Goal: Navigation & Orientation: Find specific page/section

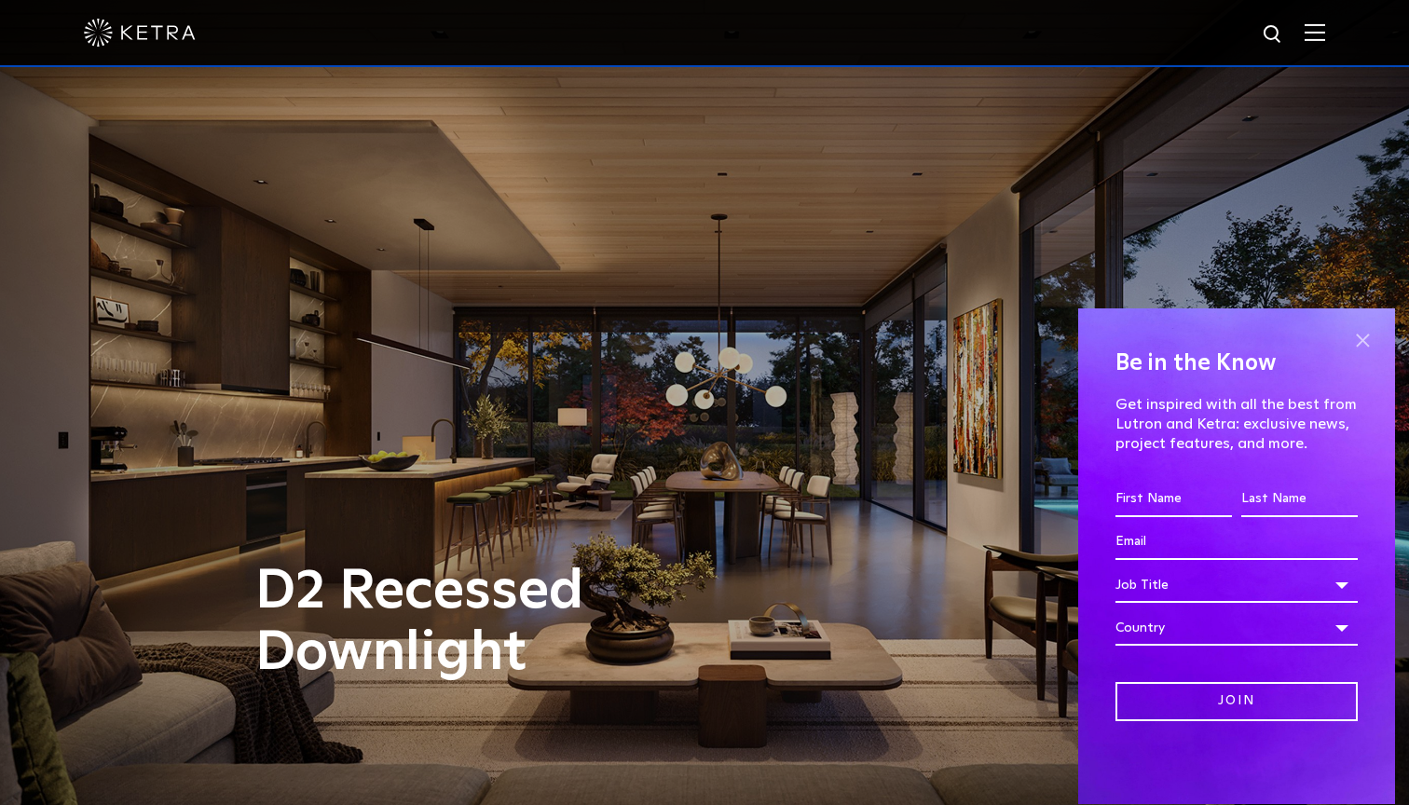
click at [1360, 337] on span at bounding box center [1362, 341] width 28 height 28
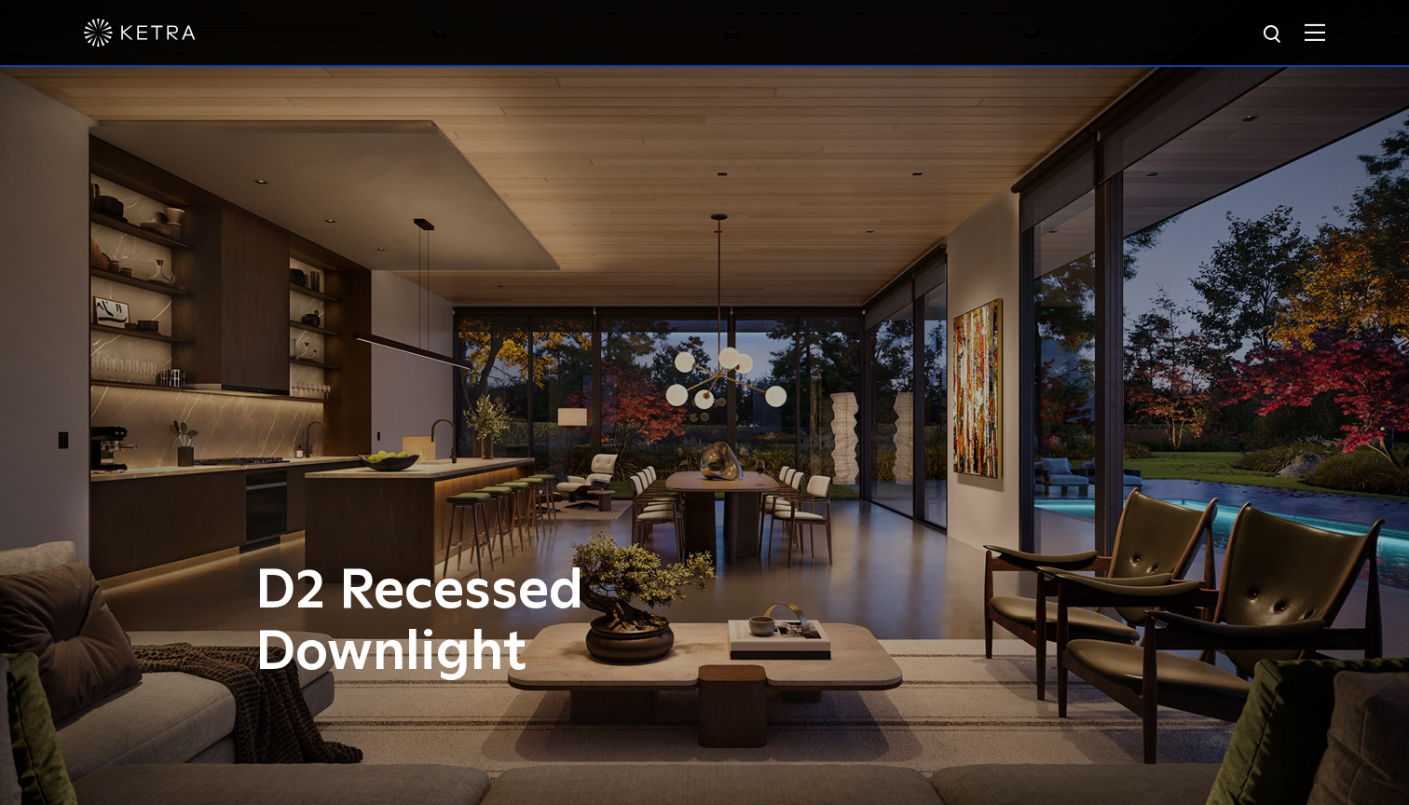
click at [1320, 35] on img at bounding box center [1315, 32] width 21 height 18
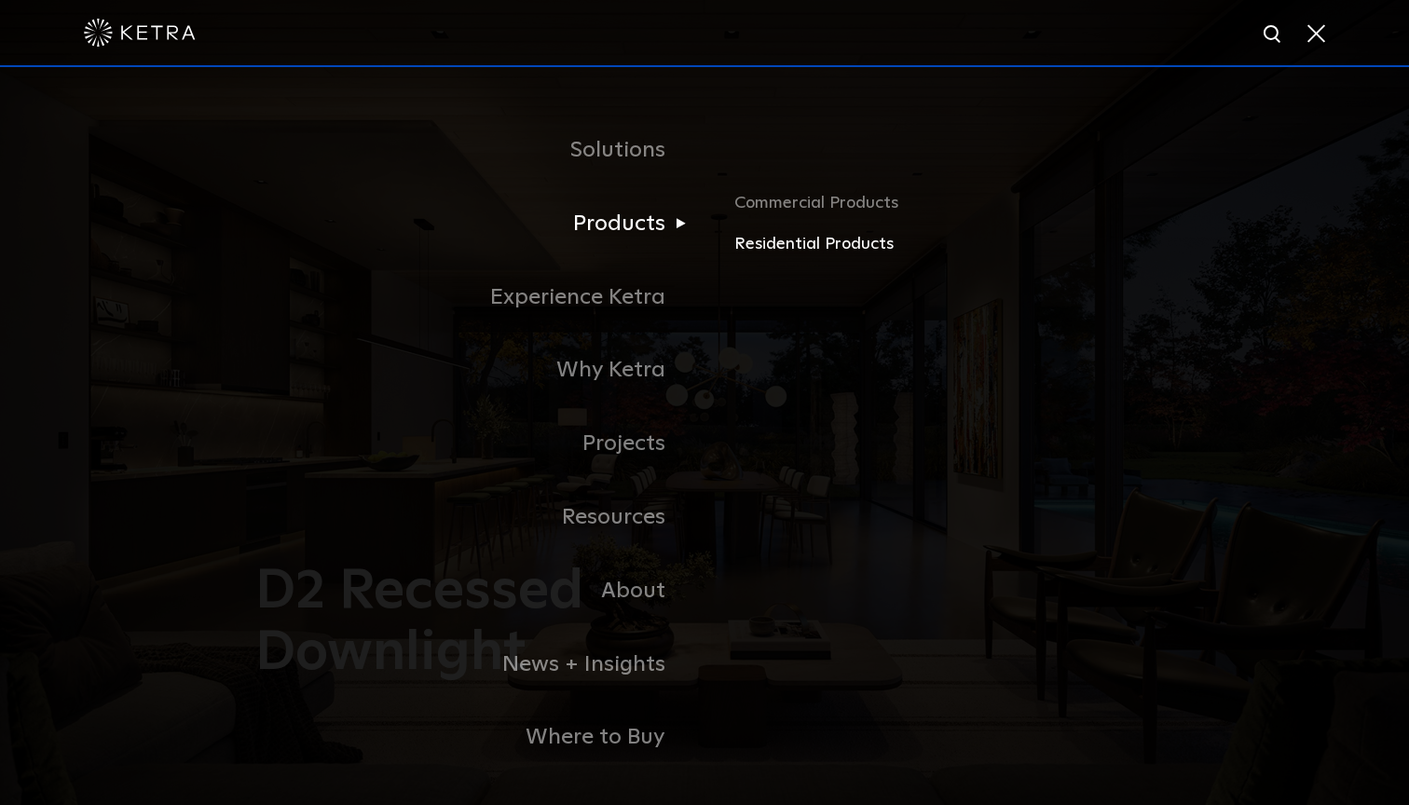
click at [779, 245] on link "Residential Products" at bounding box center [952, 244] width 436 height 27
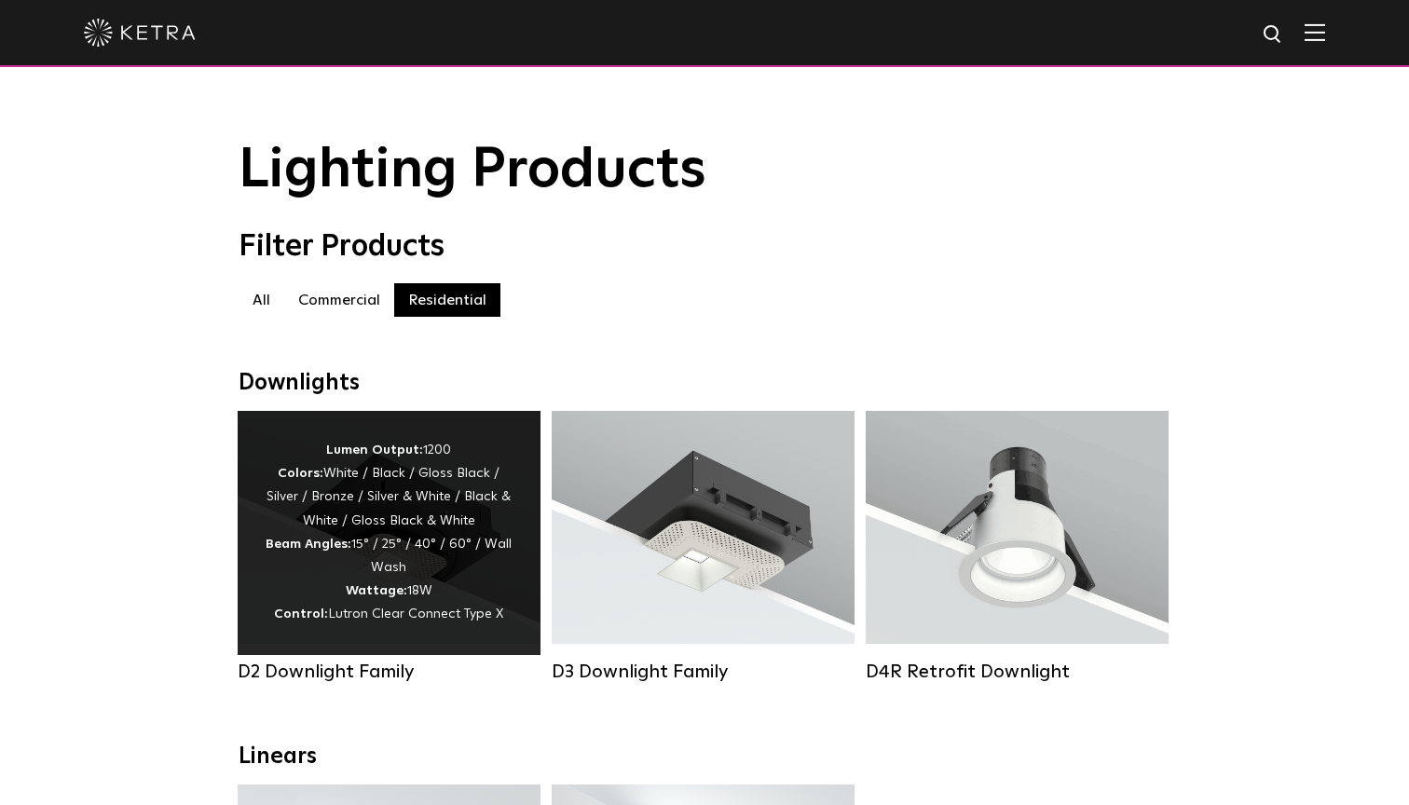
click at [502, 498] on div "Lumen Output: 1200 Colors: White / Black / Gloss Black / Silver / Bronze / Silv…" at bounding box center [389, 533] width 247 height 188
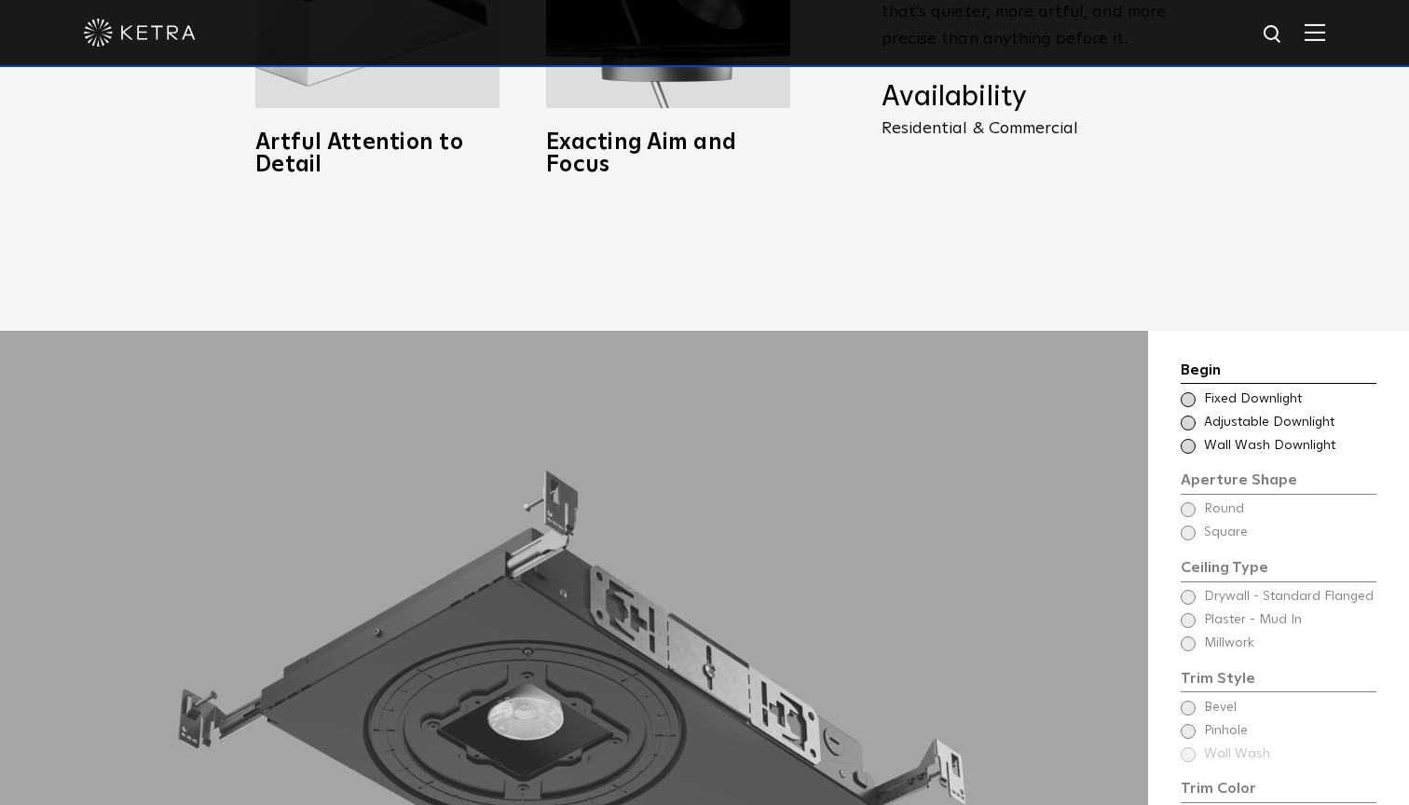
scroll to position [1385, 0]
click at [1222, 390] on span "Fixed Downlight" at bounding box center [1289, 399] width 171 height 19
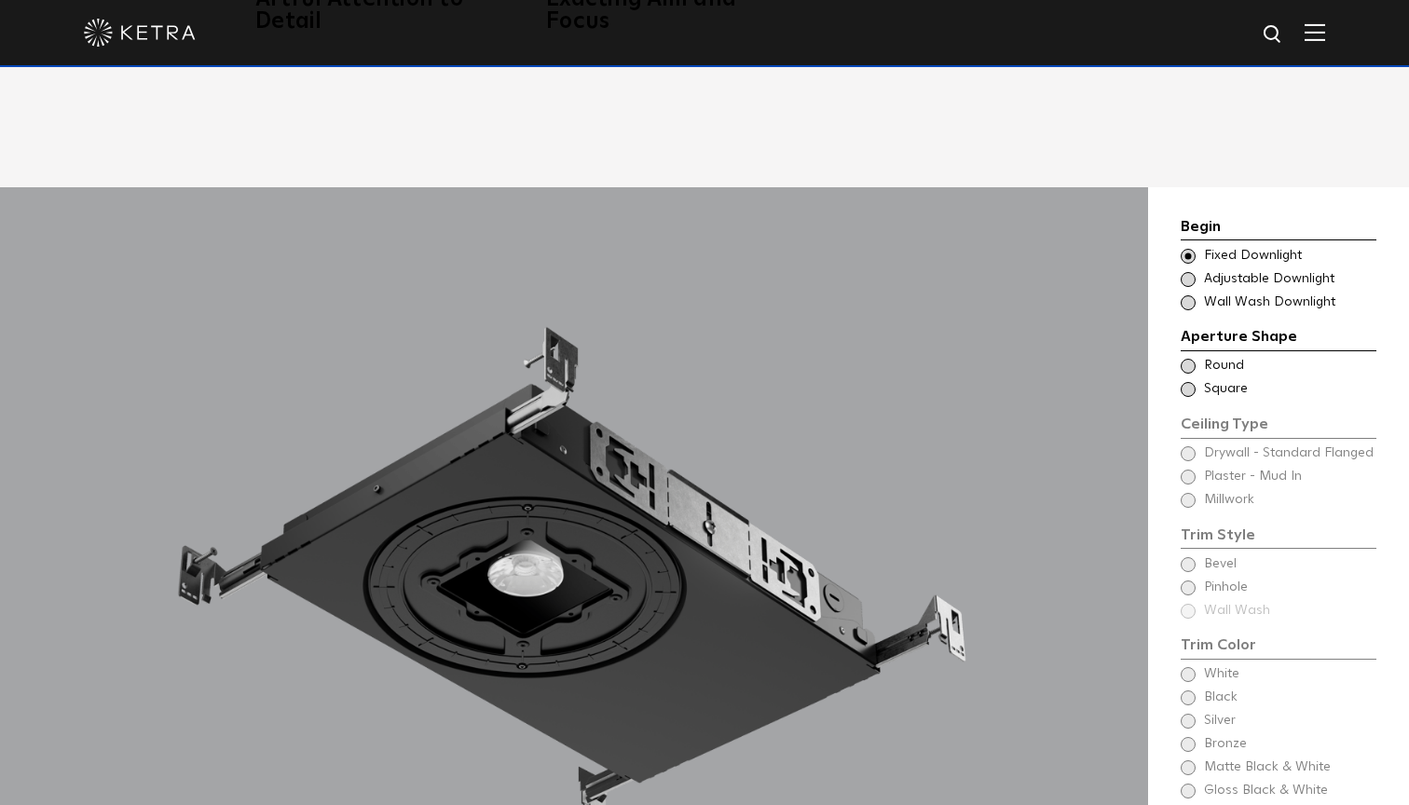
scroll to position [1534, 0]
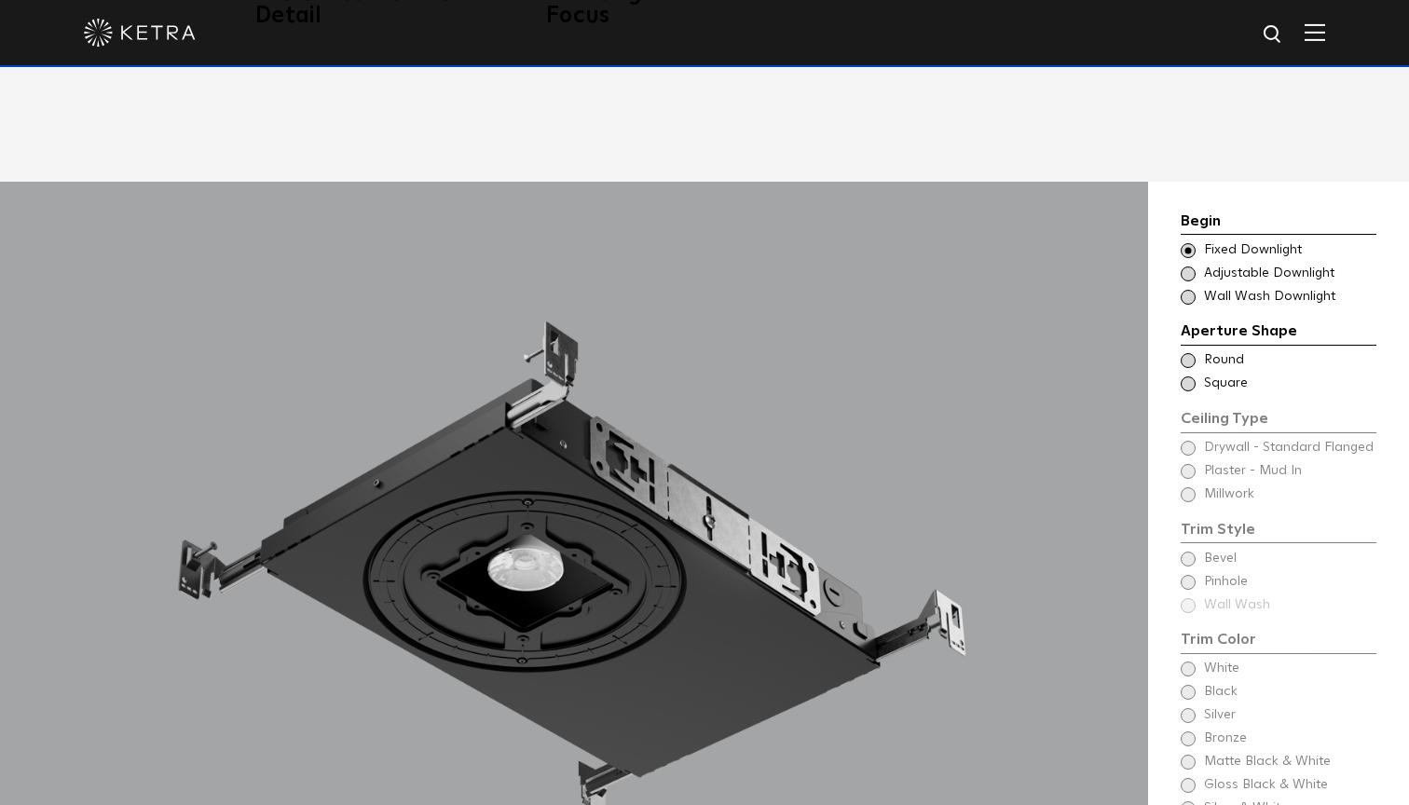
click at [1207, 351] on span "Round" at bounding box center [1289, 360] width 171 height 19
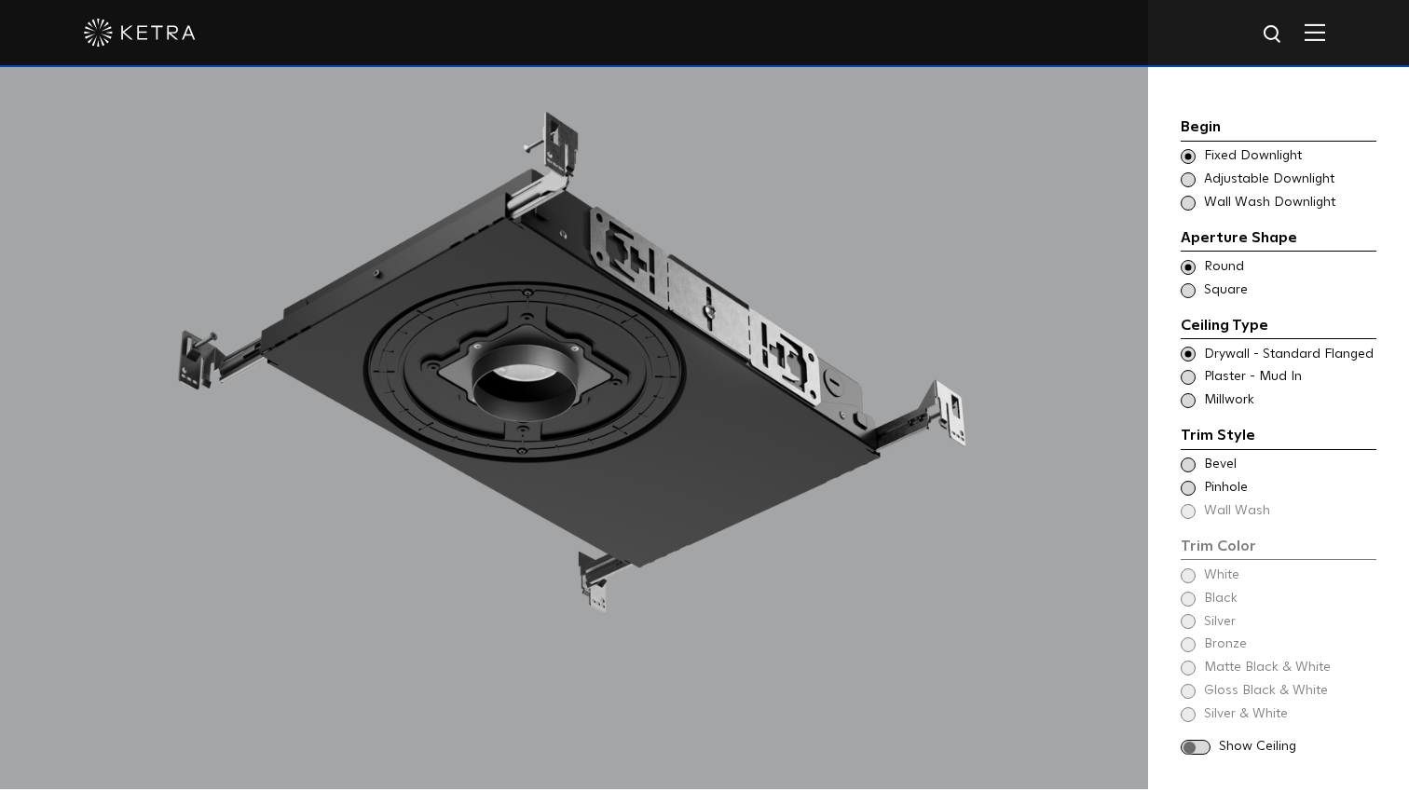
scroll to position [1747, 0]
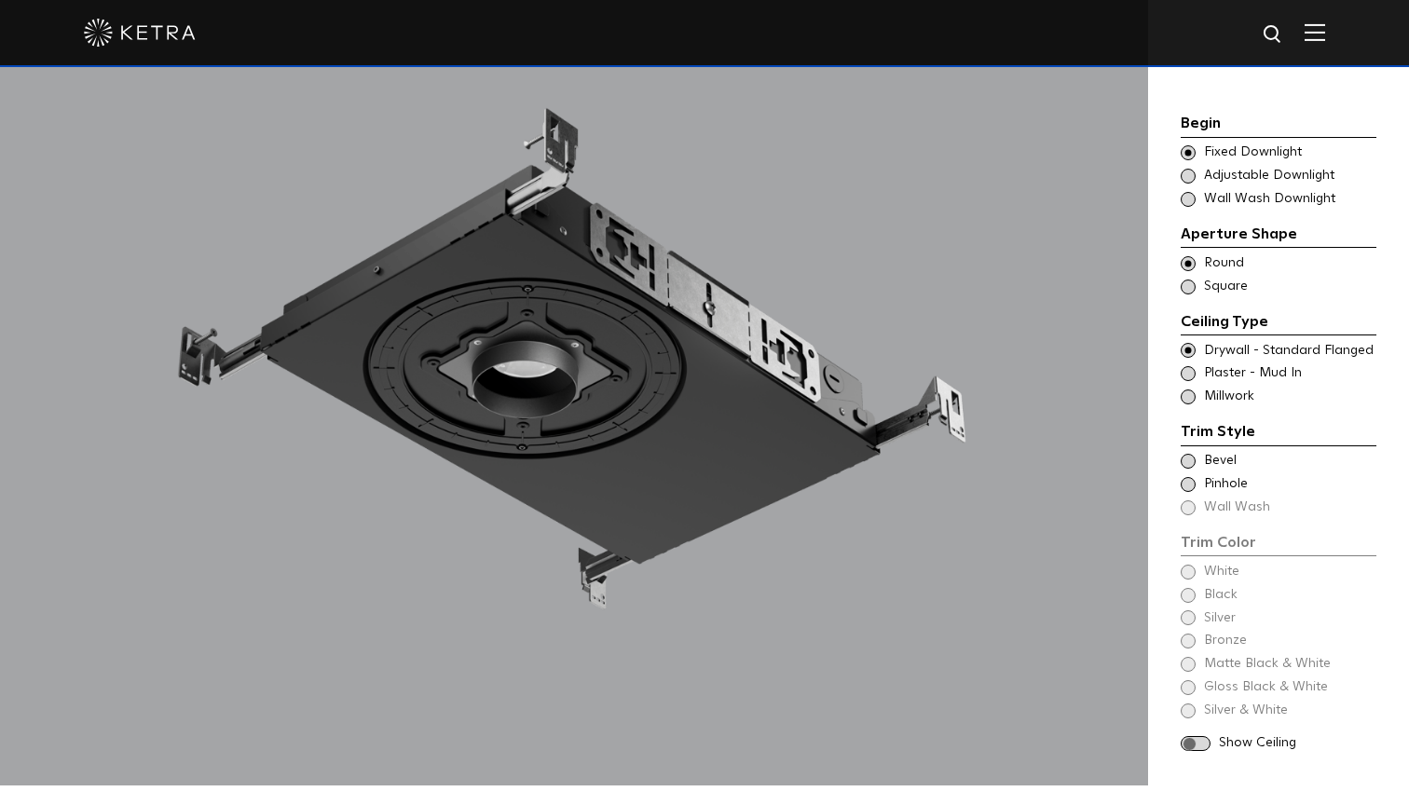
click at [1220, 452] on span "Bevel" at bounding box center [1289, 461] width 171 height 19
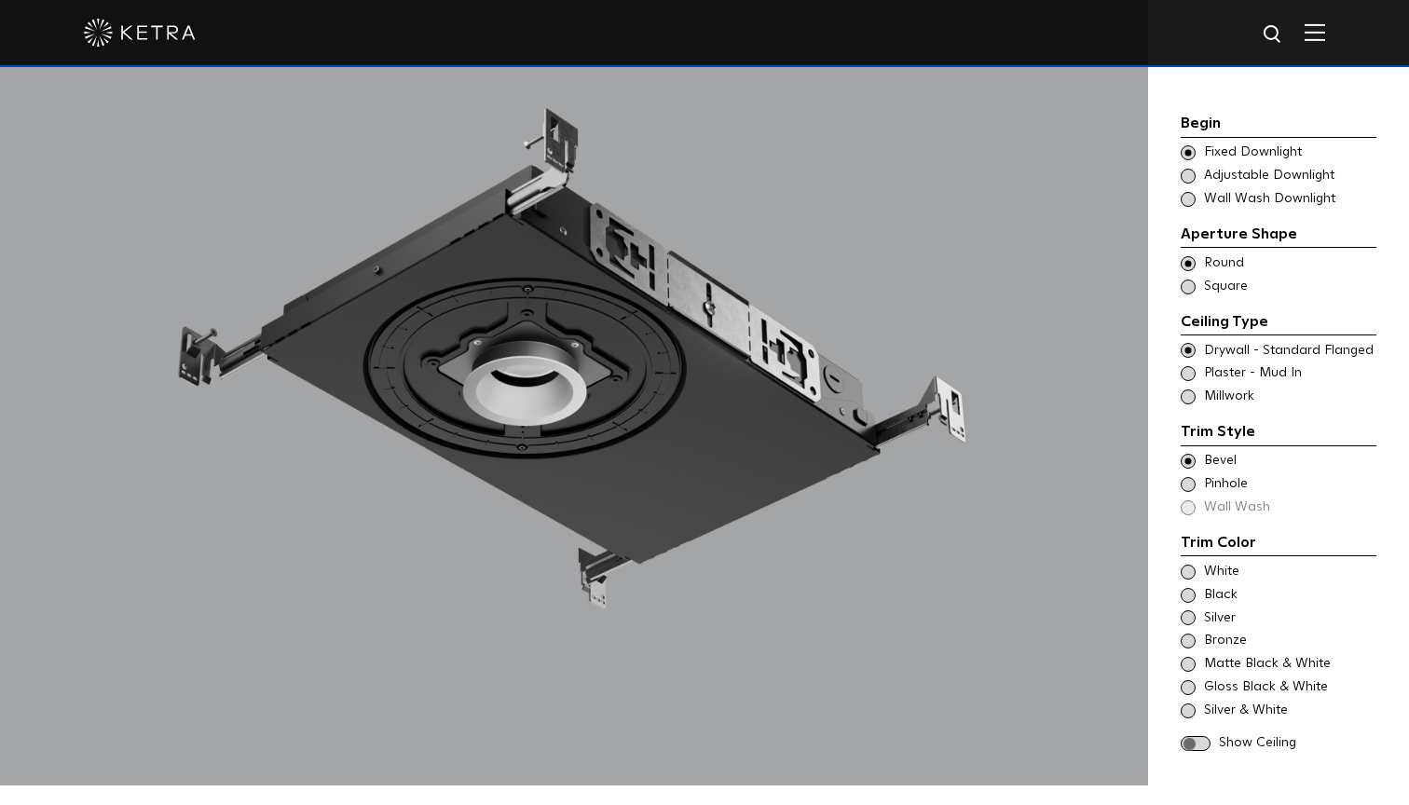
click at [1220, 452] on span "Bevel" at bounding box center [1289, 461] width 171 height 19
click at [1224, 475] on span "Pinhole" at bounding box center [1289, 484] width 171 height 19
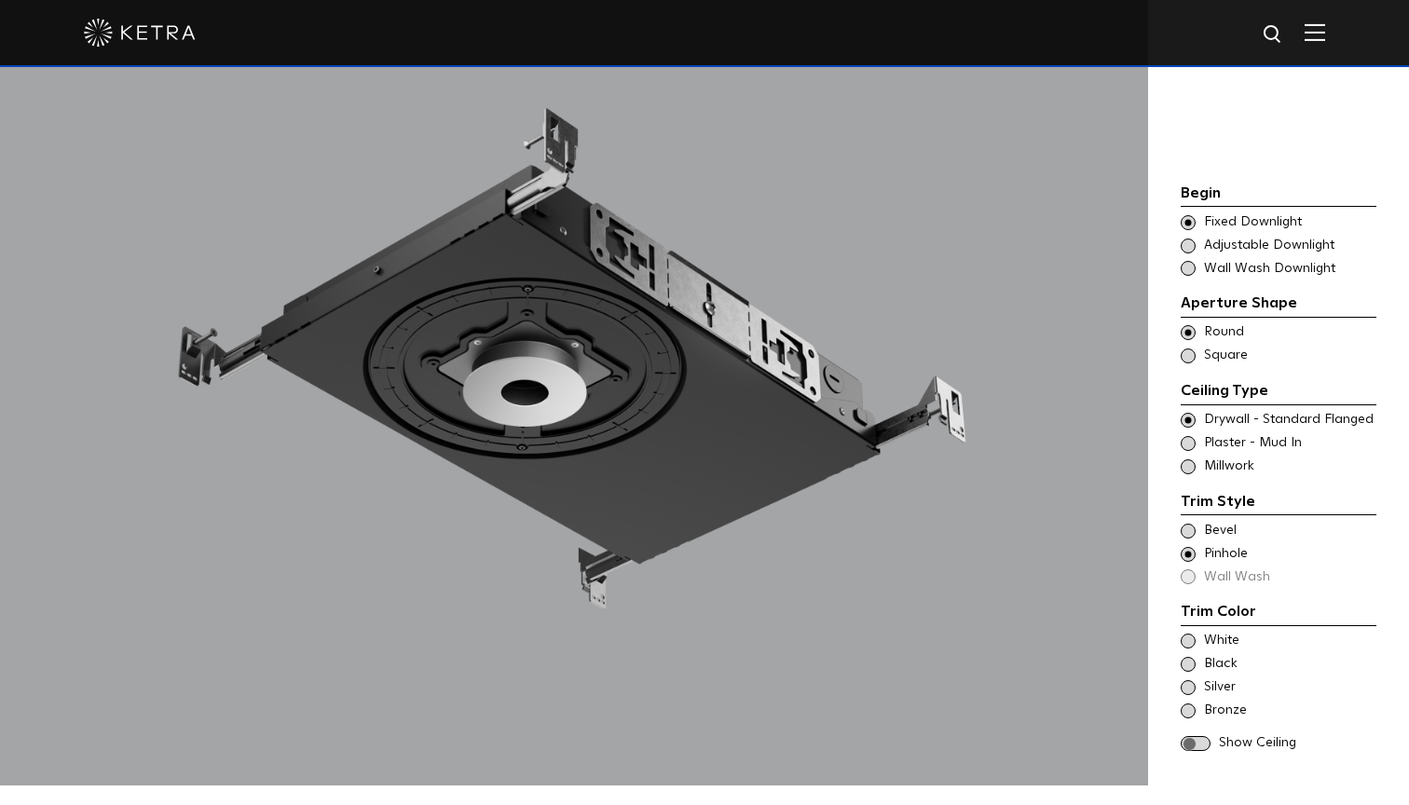
click at [1218, 458] on span "Millwork" at bounding box center [1289, 467] width 171 height 19
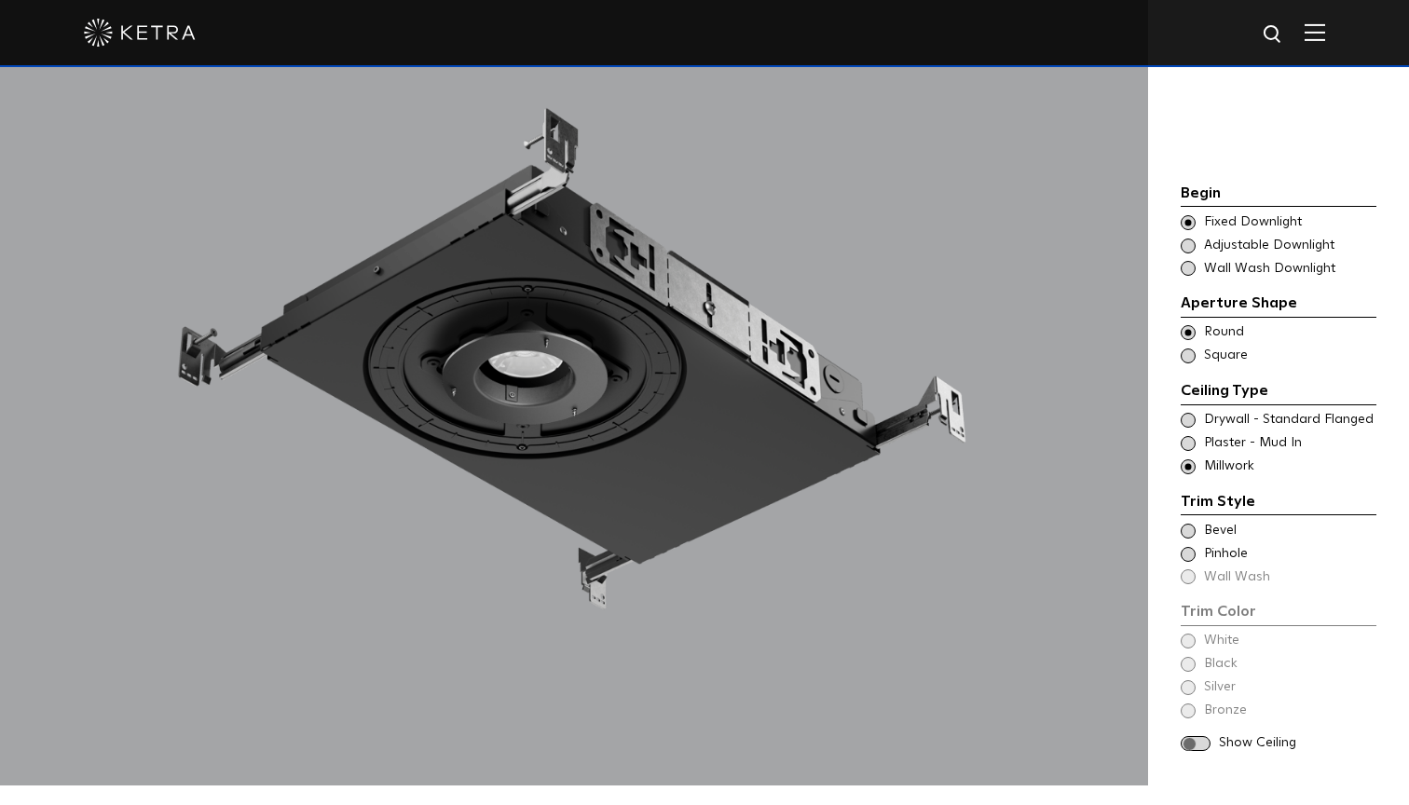
click at [1207, 522] on span "Bevel" at bounding box center [1289, 531] width 171 height 19
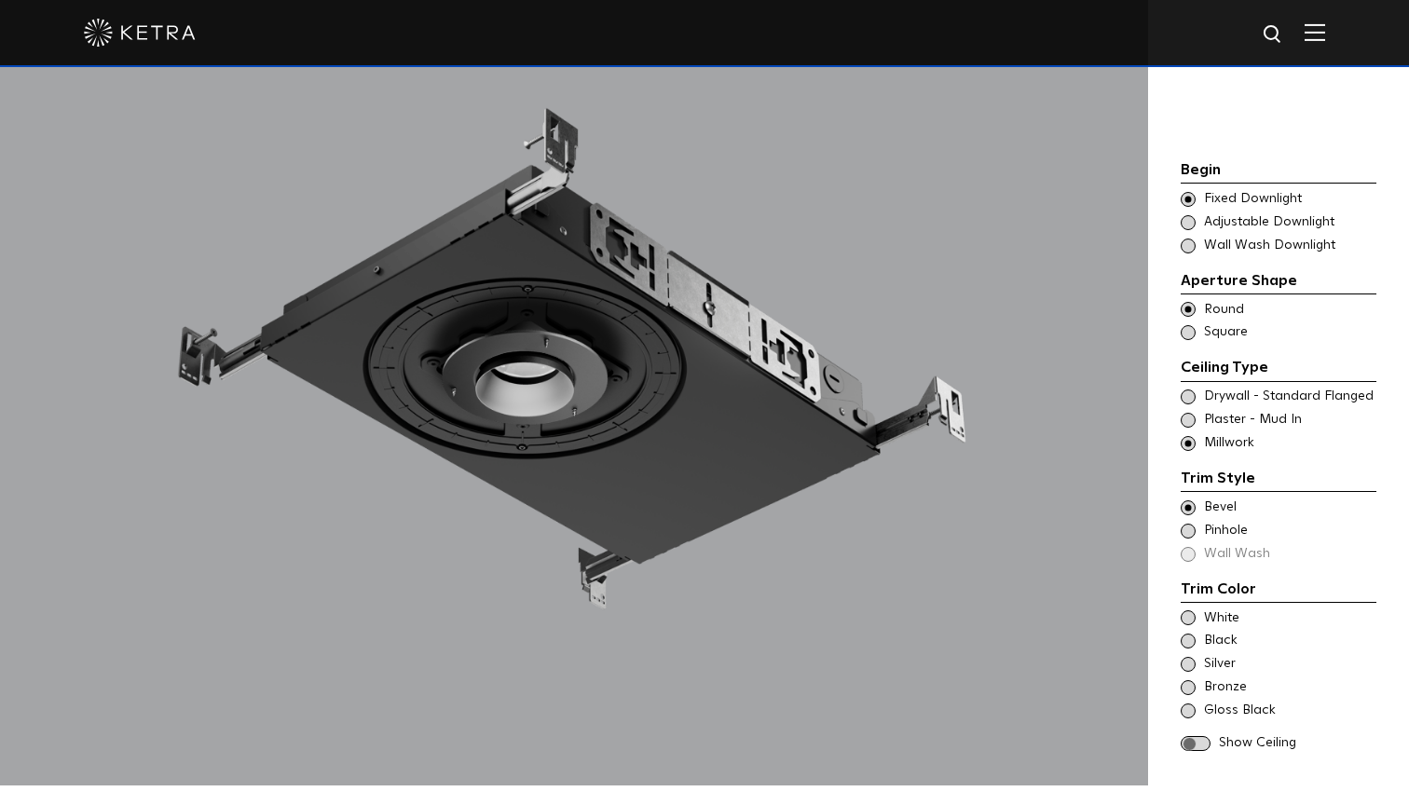
click at [1197, 388] on div "Trim Style - Round - Flanged Wall Wash - Round - Flanged - Disabled Drywall - S…" at bounding box center [1279, 397] width 196 height 19
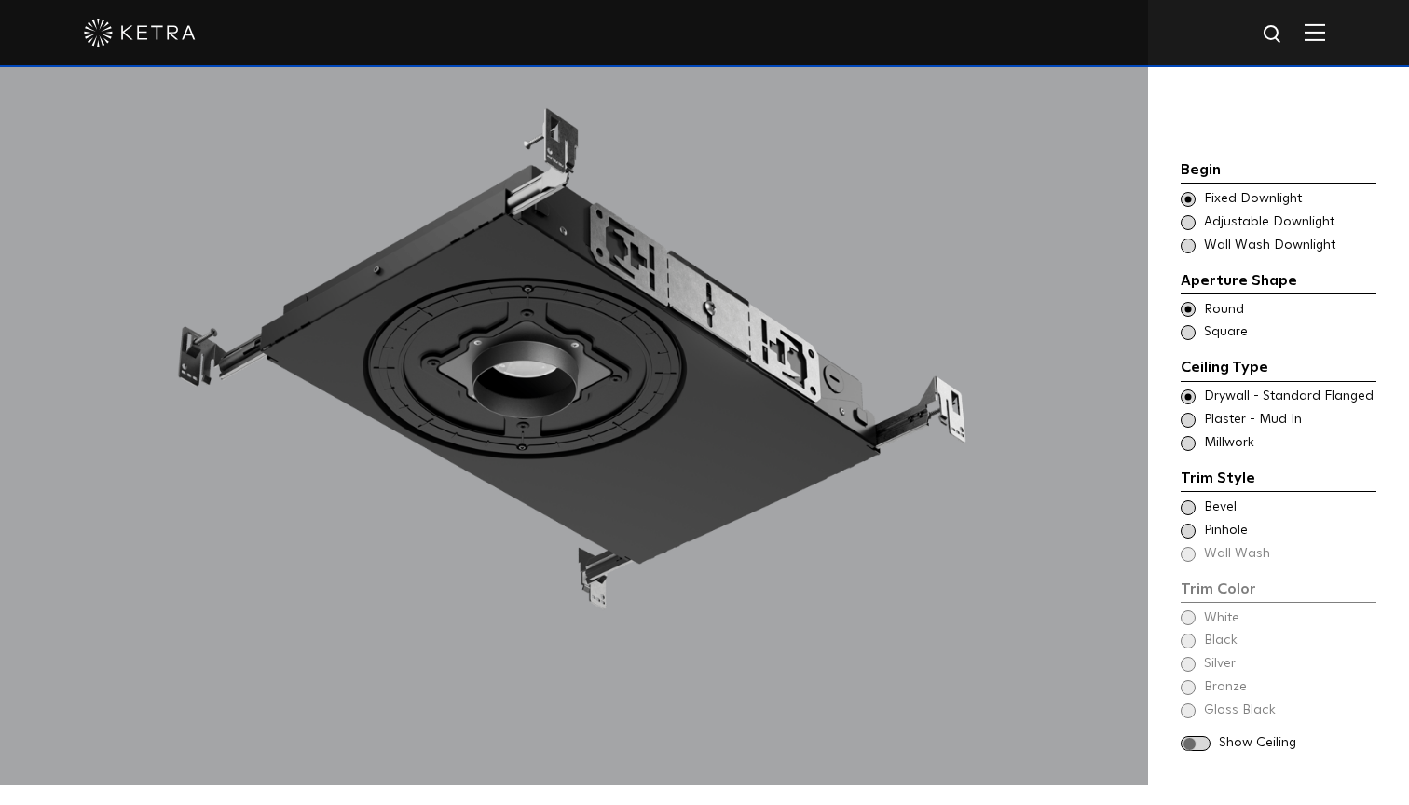
click at [1184, 500] on span at bounding box center [1188, 507] width 15 height 15
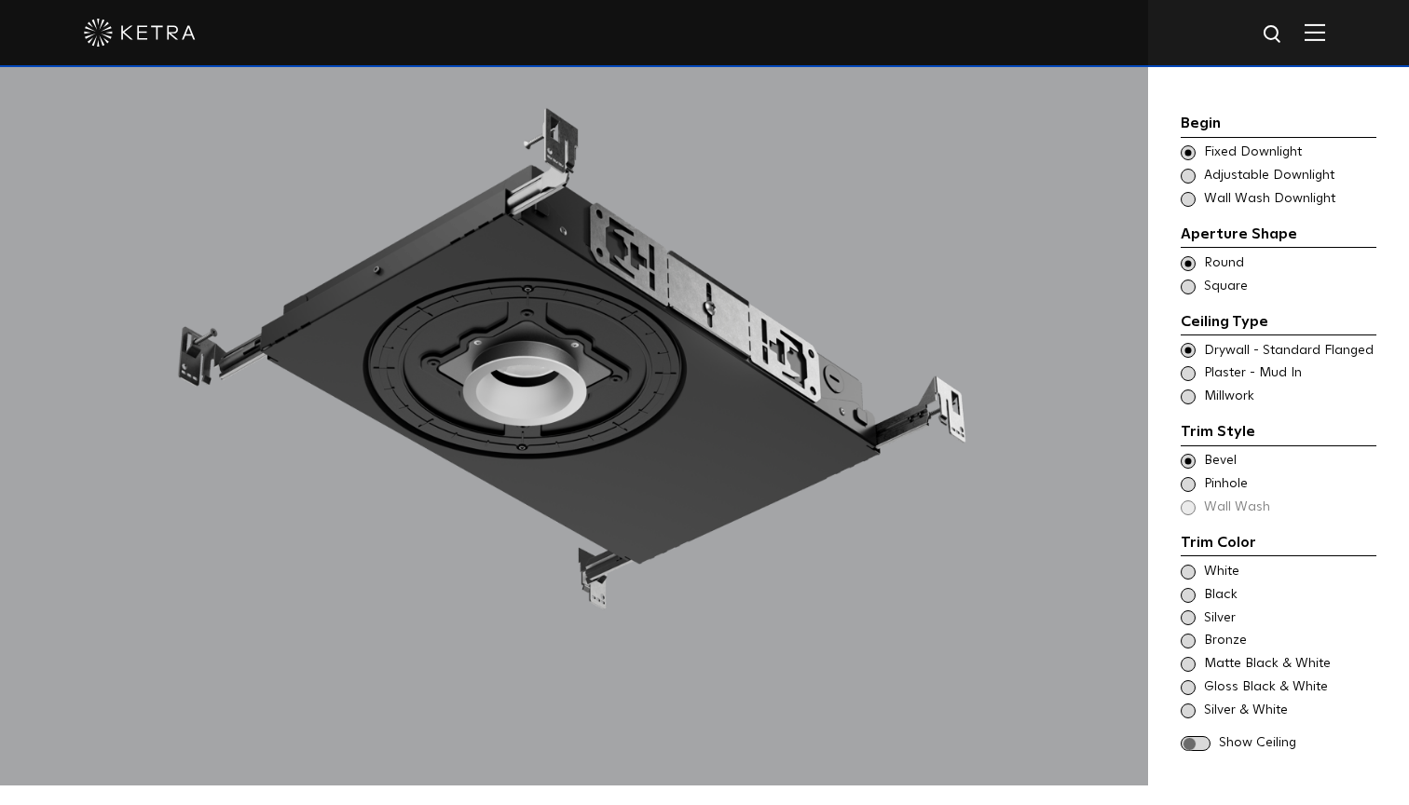
click at [1183, 565] on span at bounding box center [1188, 572] width 15 height 15
click at [1188, 634] on span at bounding box center [1188, 641] width 15 height 15
click at [1200, 736] on span at bounding box center [1196, 744] width 30 height 16
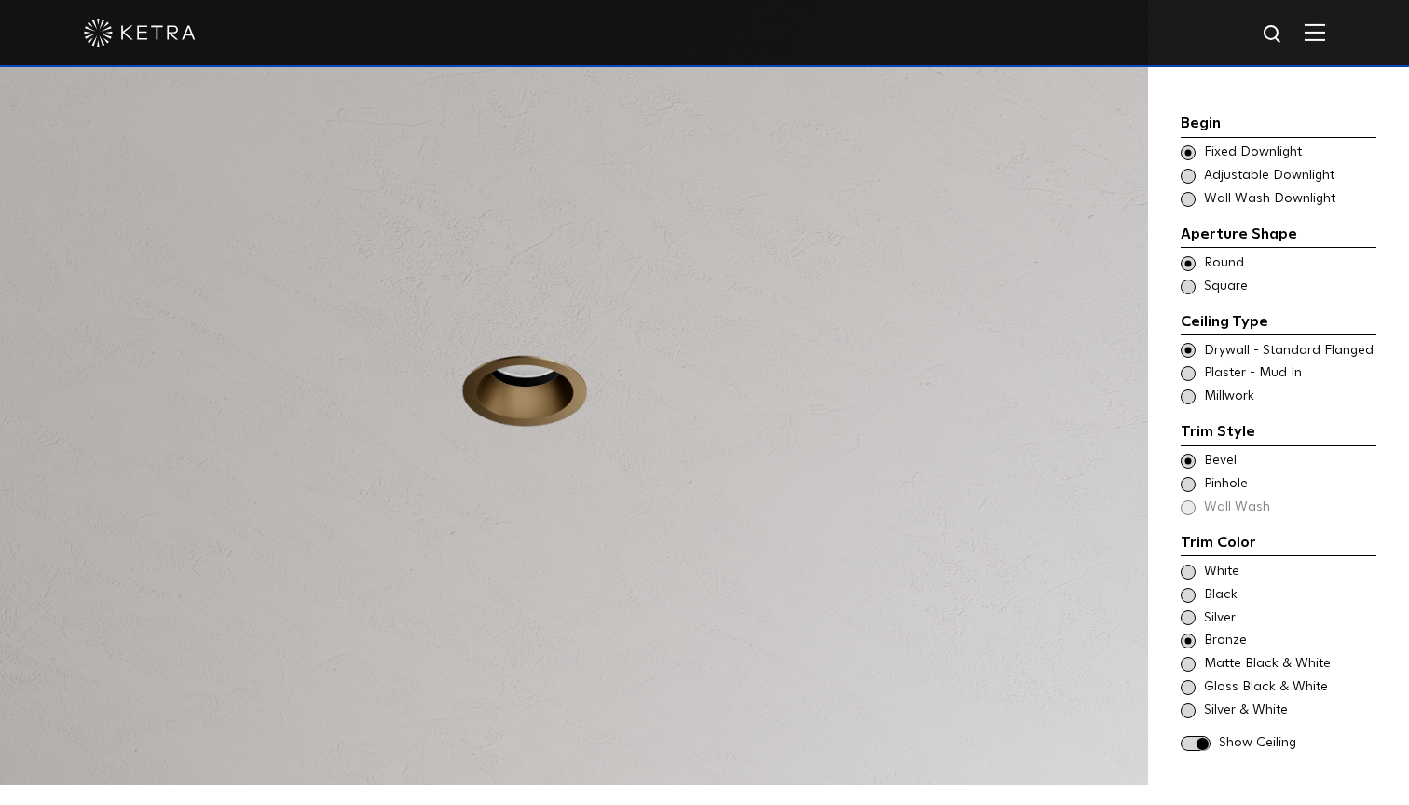
click at [1189, 610] on span at bounding box center [1188, 617] width 15 height 15
click at [1188, 588] on span at bounding box center [1188, 595] width 15 height 15
click at [1190, 565] on span at bounding box center [1188, 572] width 15 height 15
click at [1191, 657] on span at bounding box center [1188, 664] width 15 height 15
click at [1189, 680] on span at bounding box center [1188, 687] width 15 height 15
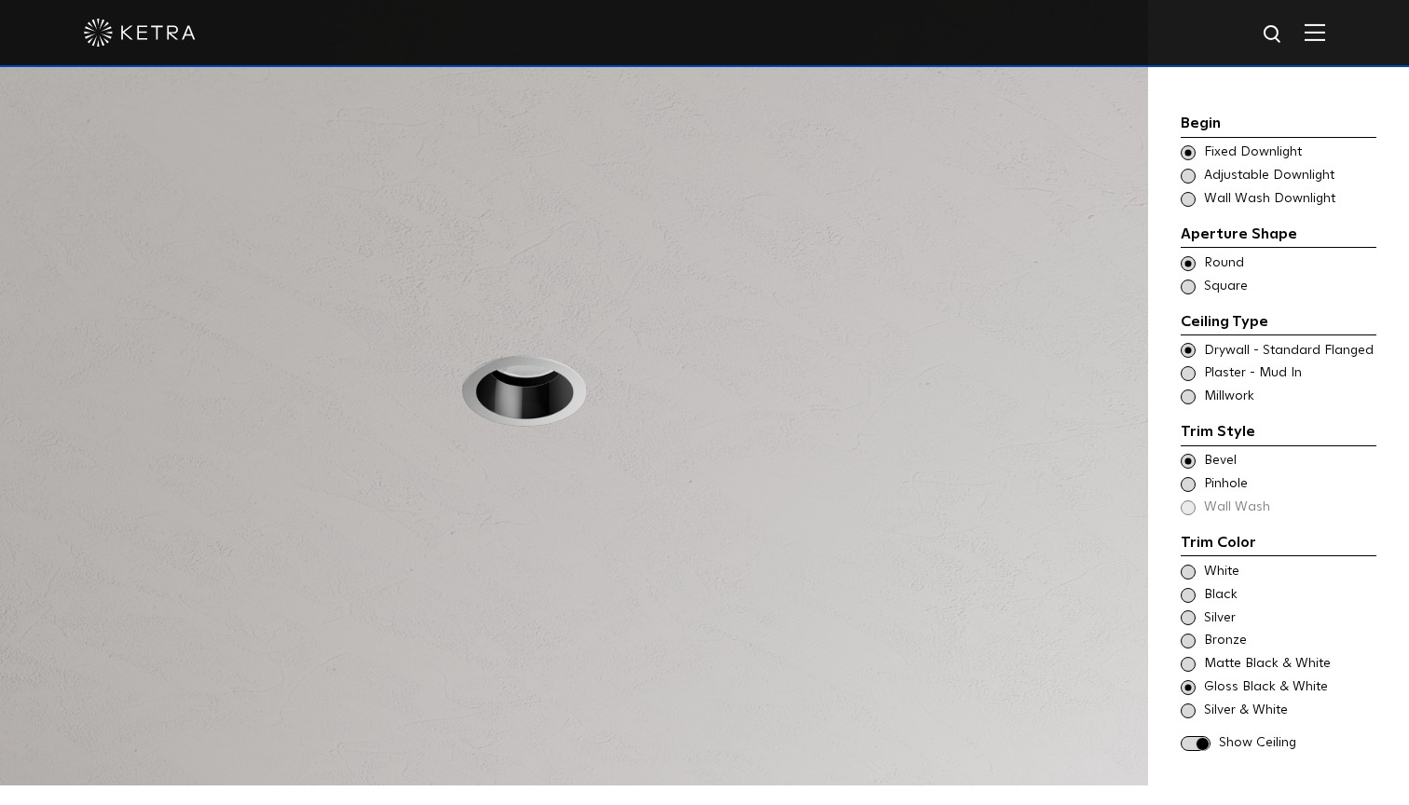
click at [1185, 704] on span at bounding box center [1188, 711] width 15 height 15
click at [1186, 634] on span at bounding box center [1188, 641] width 15 height 15
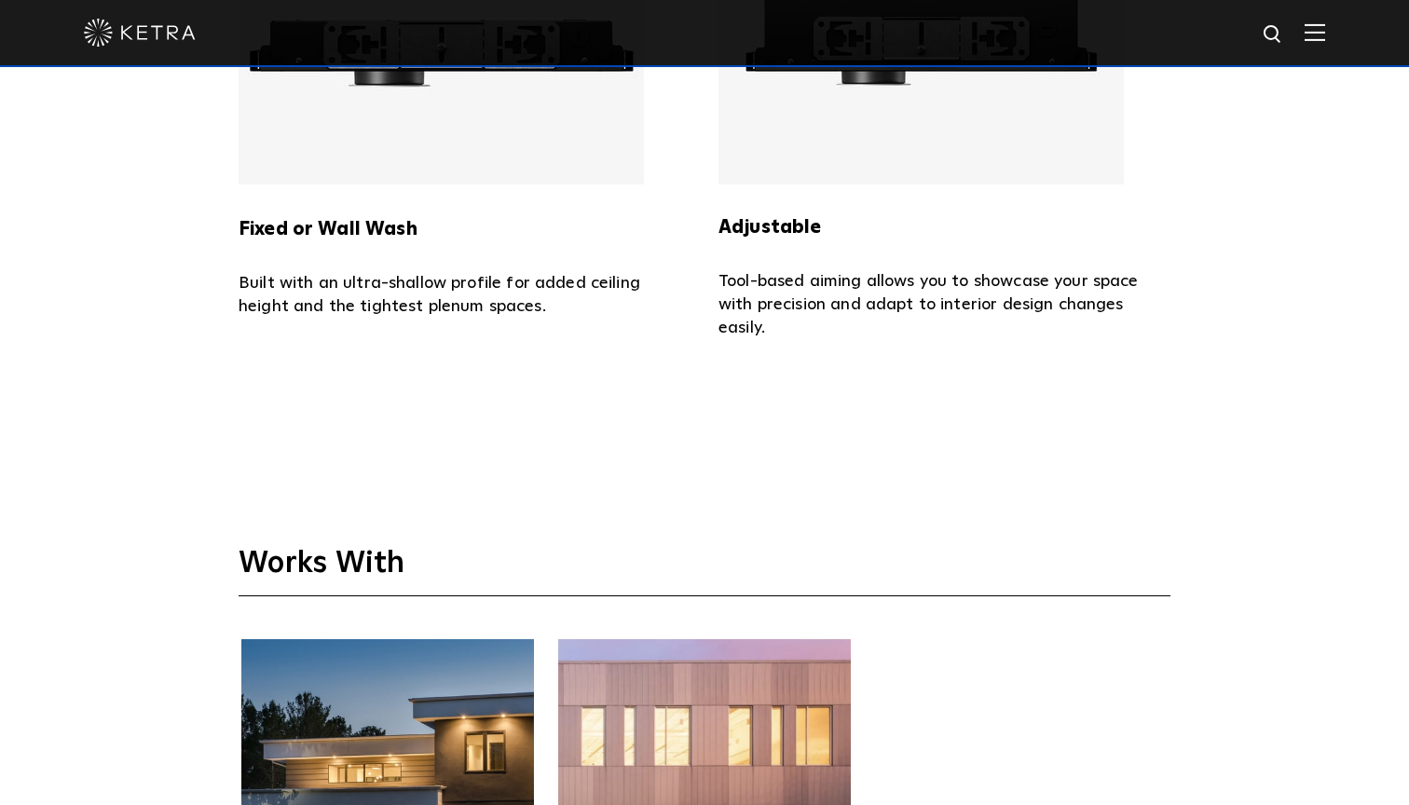
scroll to position [4250, 0]
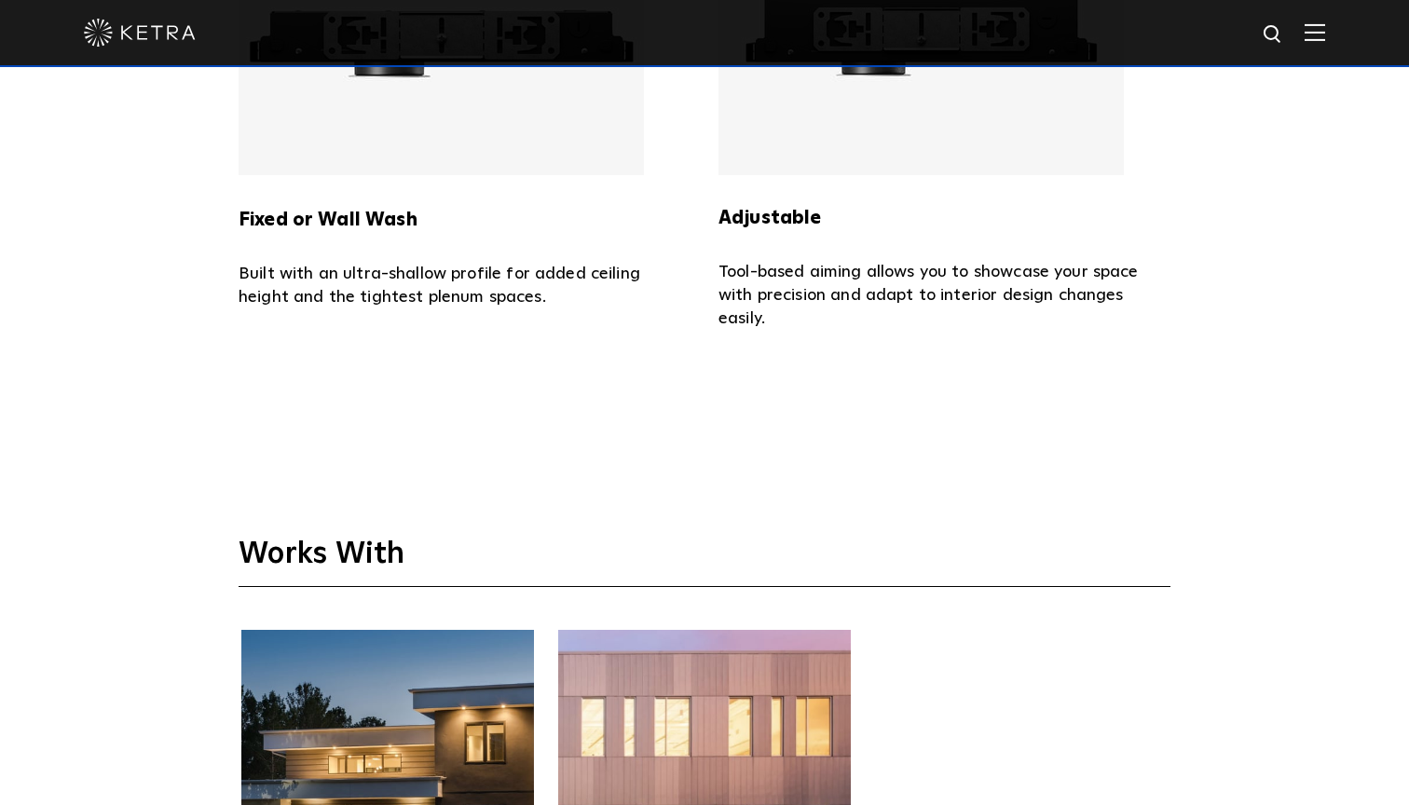
click at [613, 124] on img at bounding box center [441, 36] width 405 height 280
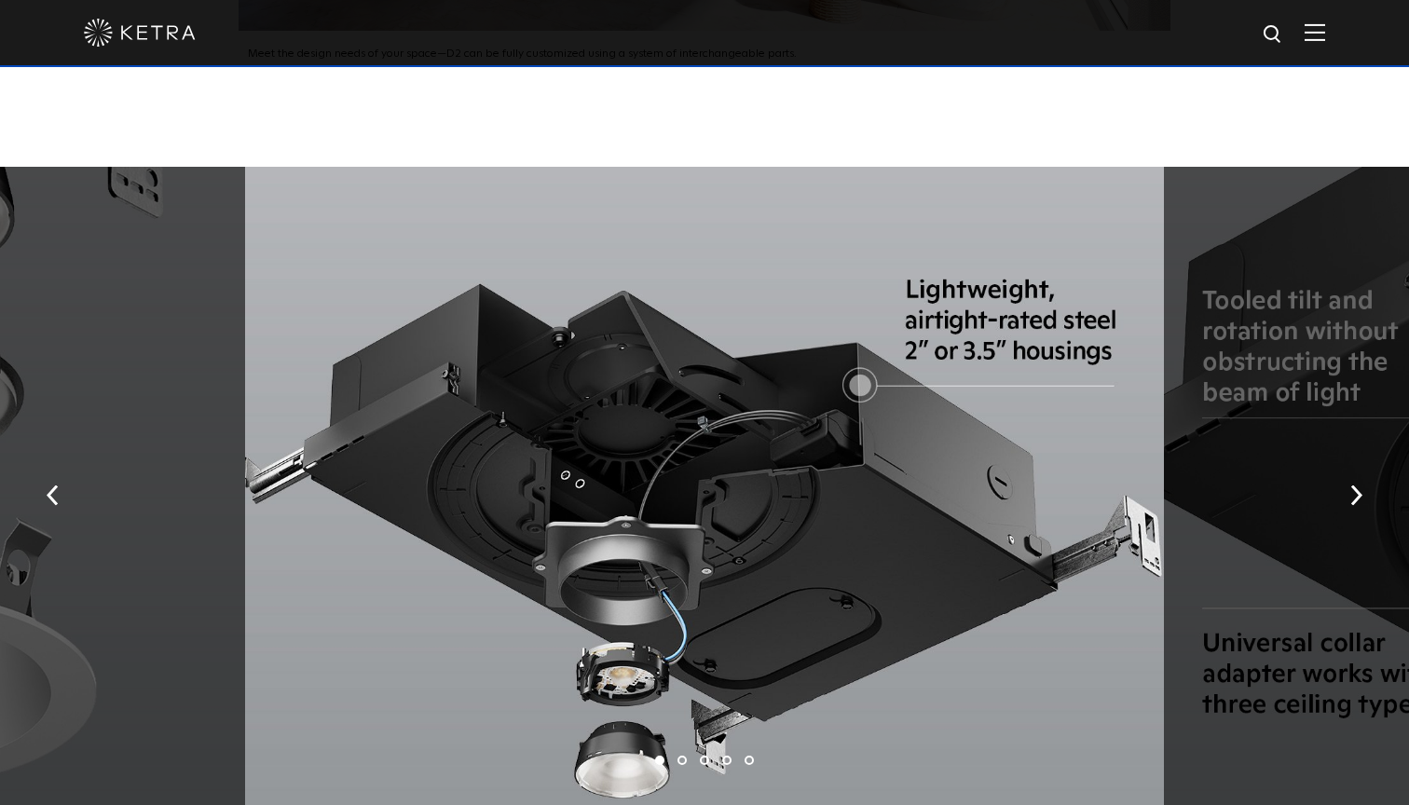
scroll to position [3142, 0]
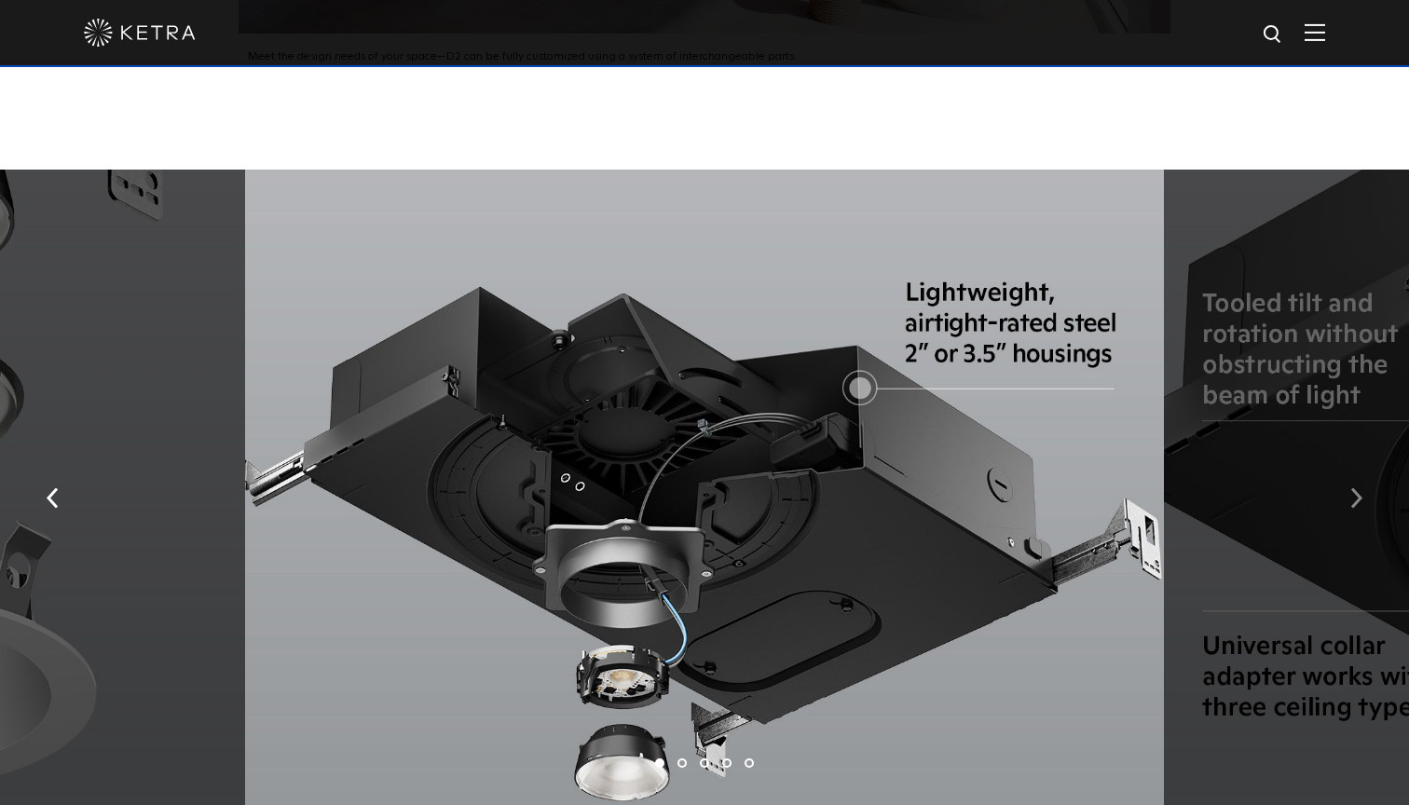
click at [1361, 487] on img "button" at bounding box center [1356, 497] width 12 height 21
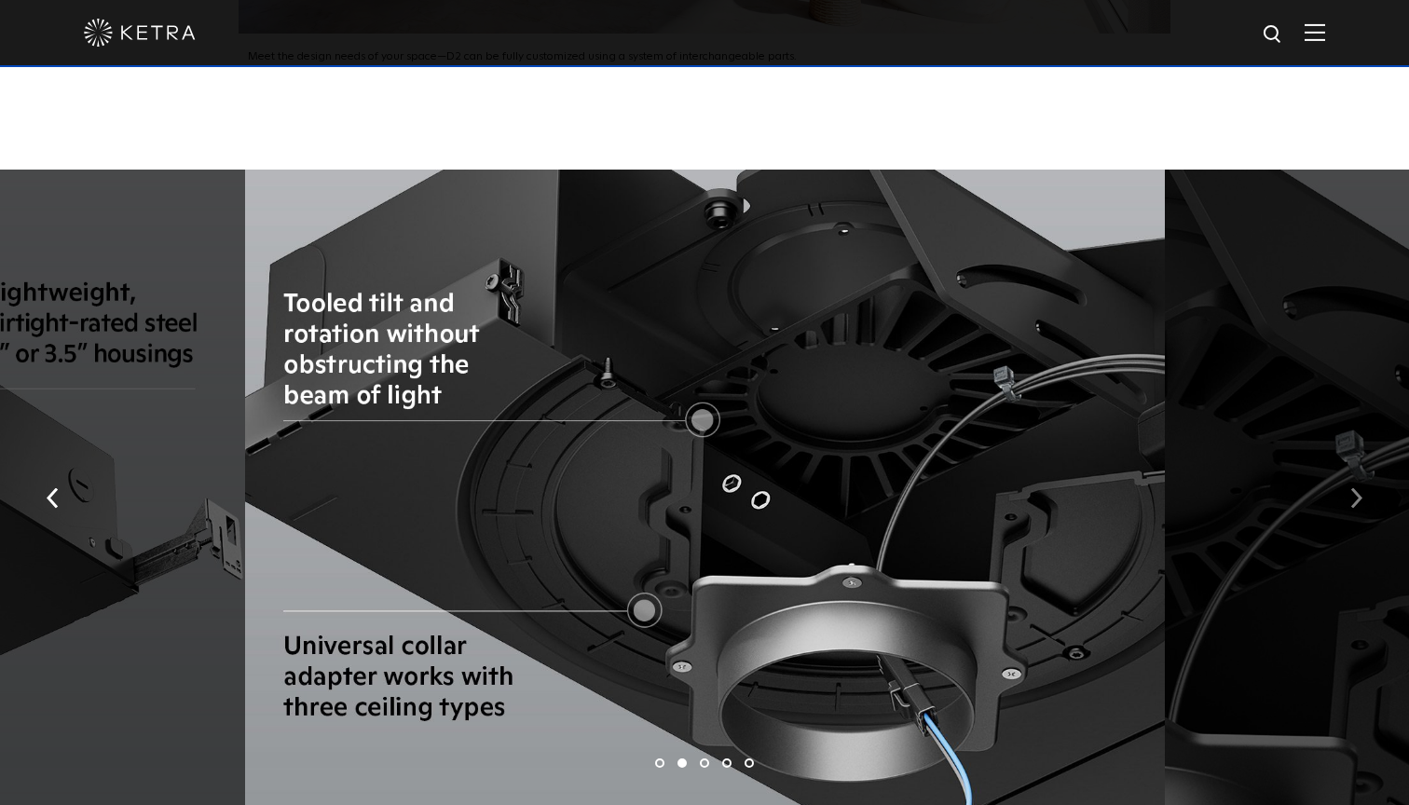
click at [1361, 487] on img "button" at bounding box center [1356, 497] width 12 height 21
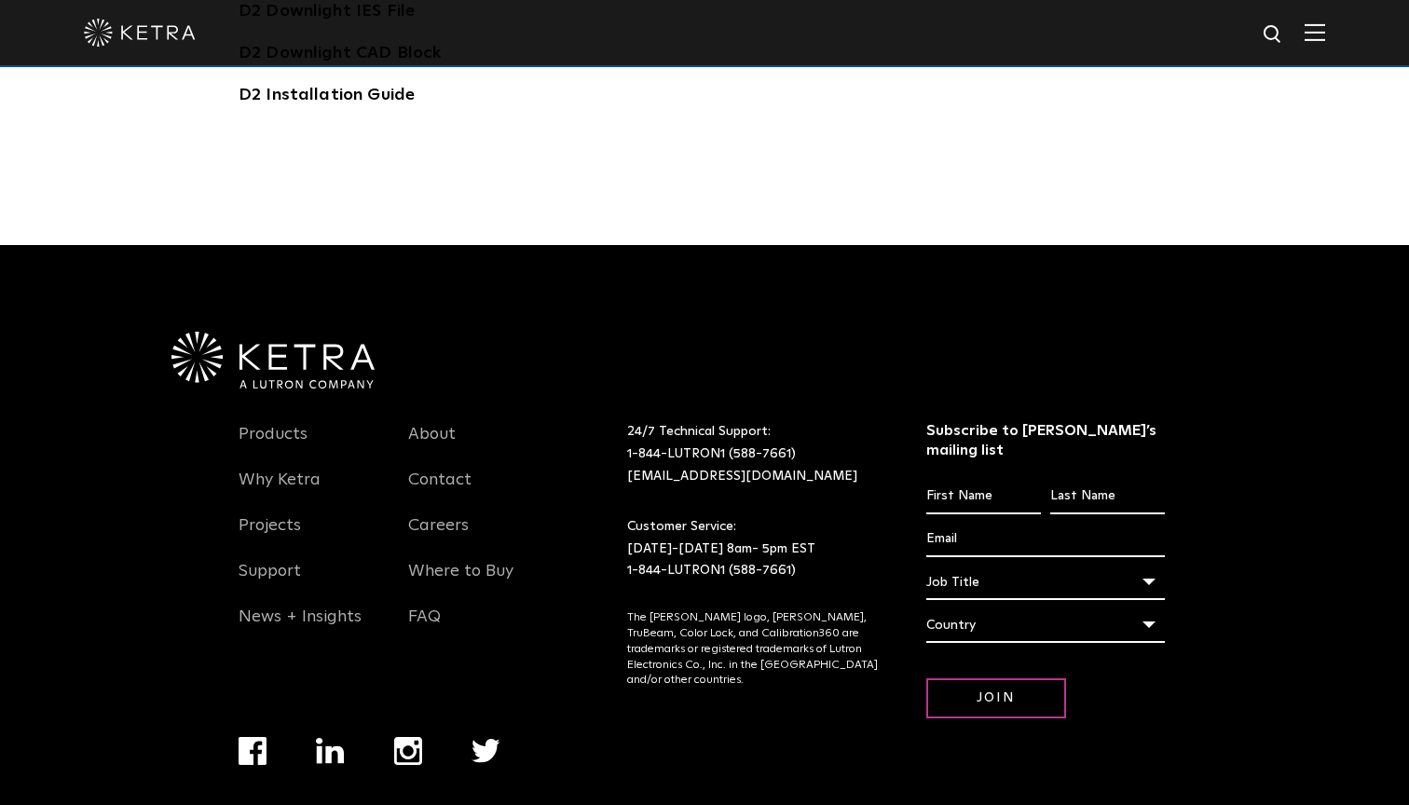
scroll to position [5472, 0]
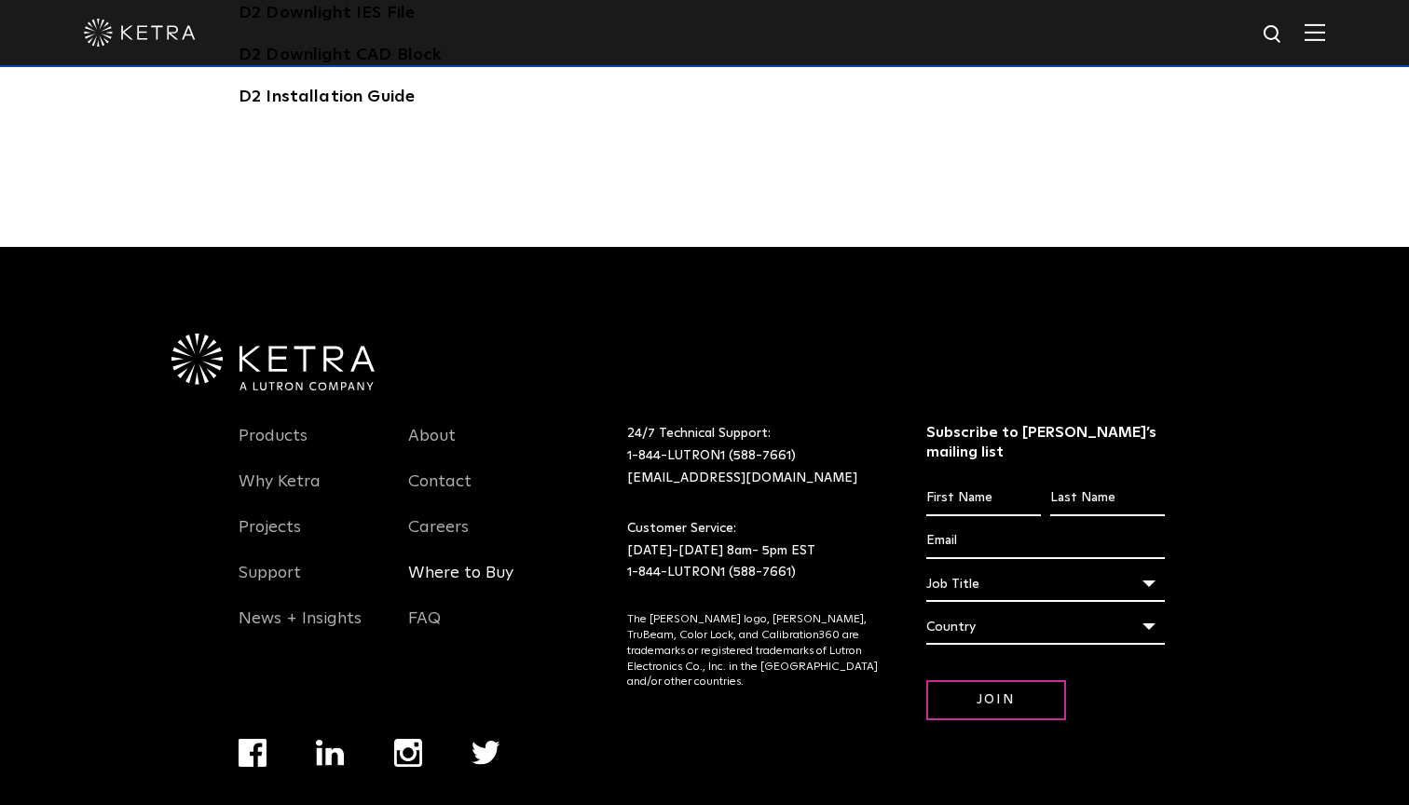
click at [415, 563] on link "Where to Buy" at bounding box center [460, 584] width 105 height 43
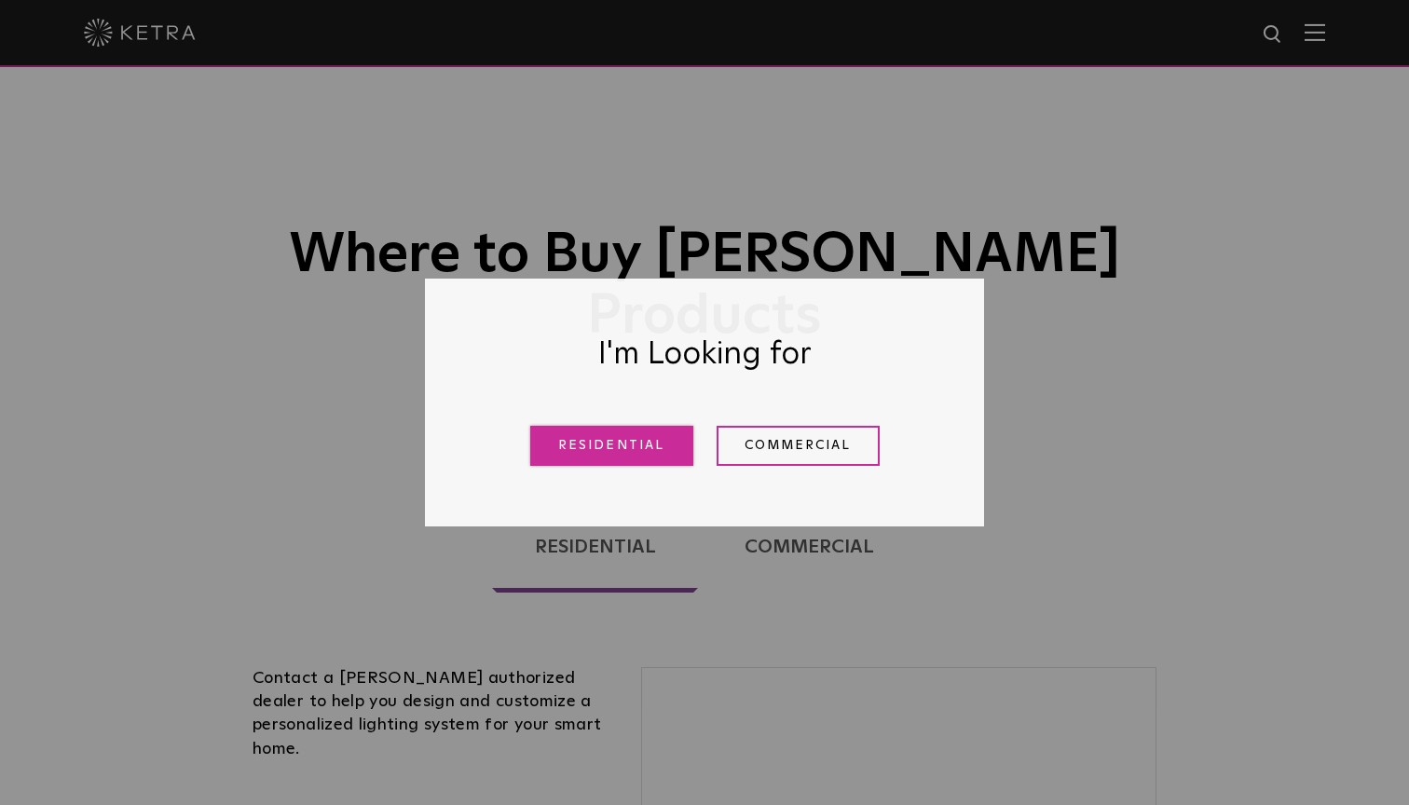
click at [644, 450] on link "Residential" at bounding box center [611, 446] width 163 height 40
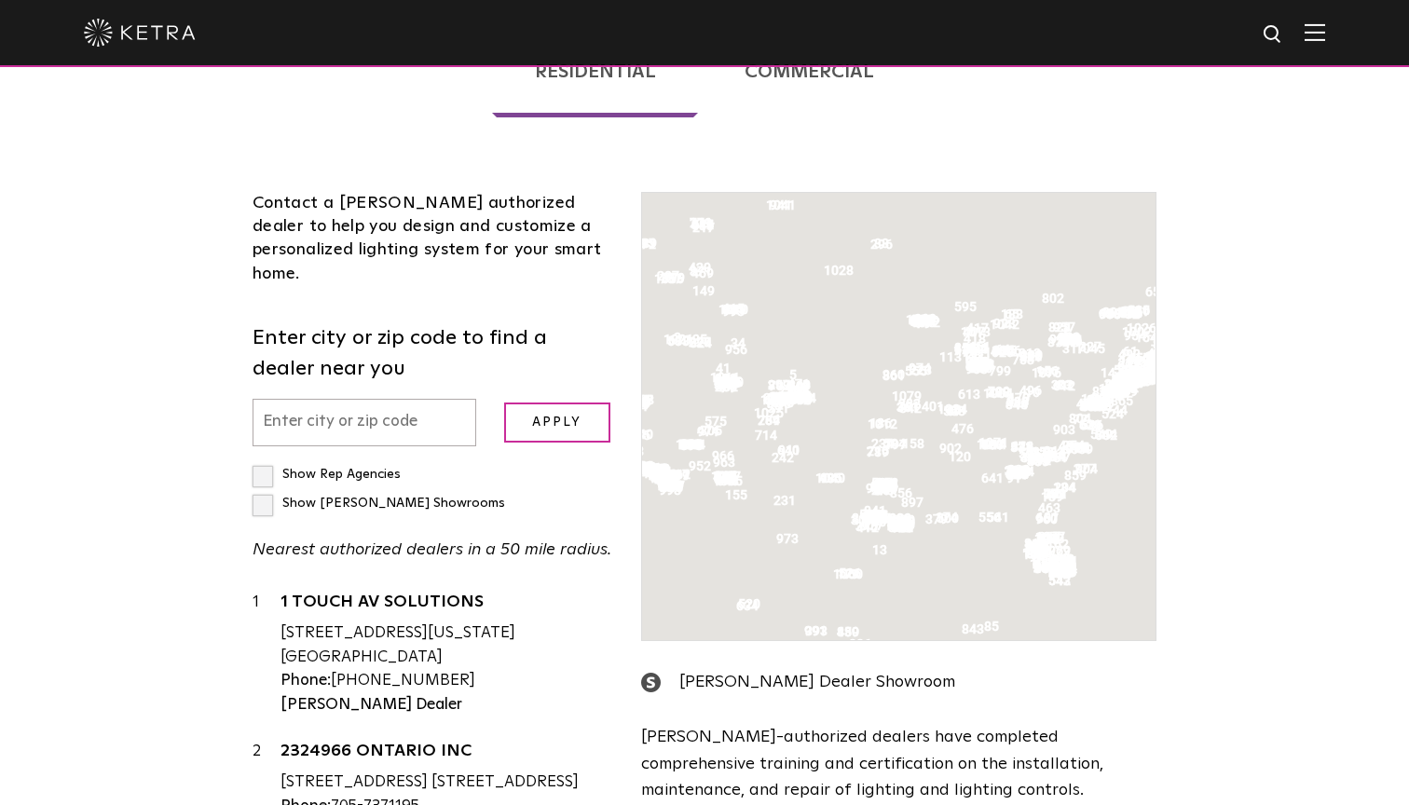
click at [370, 399] on input "text" at bounding box center [365, 423] width 224 height 48
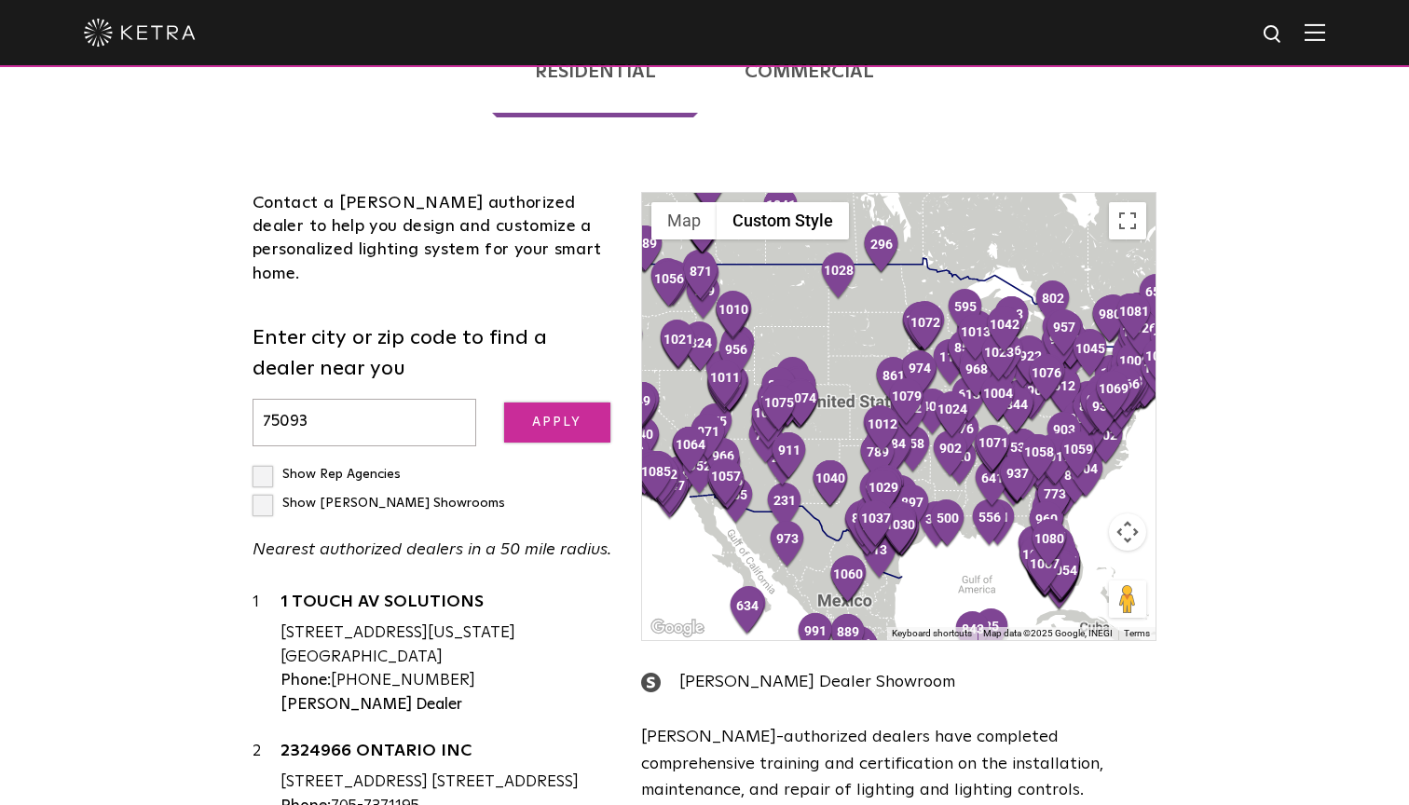
type input "75093"
click at [539, 403] on input "Apply" at bounding box center [557, 423] width 106 height 40
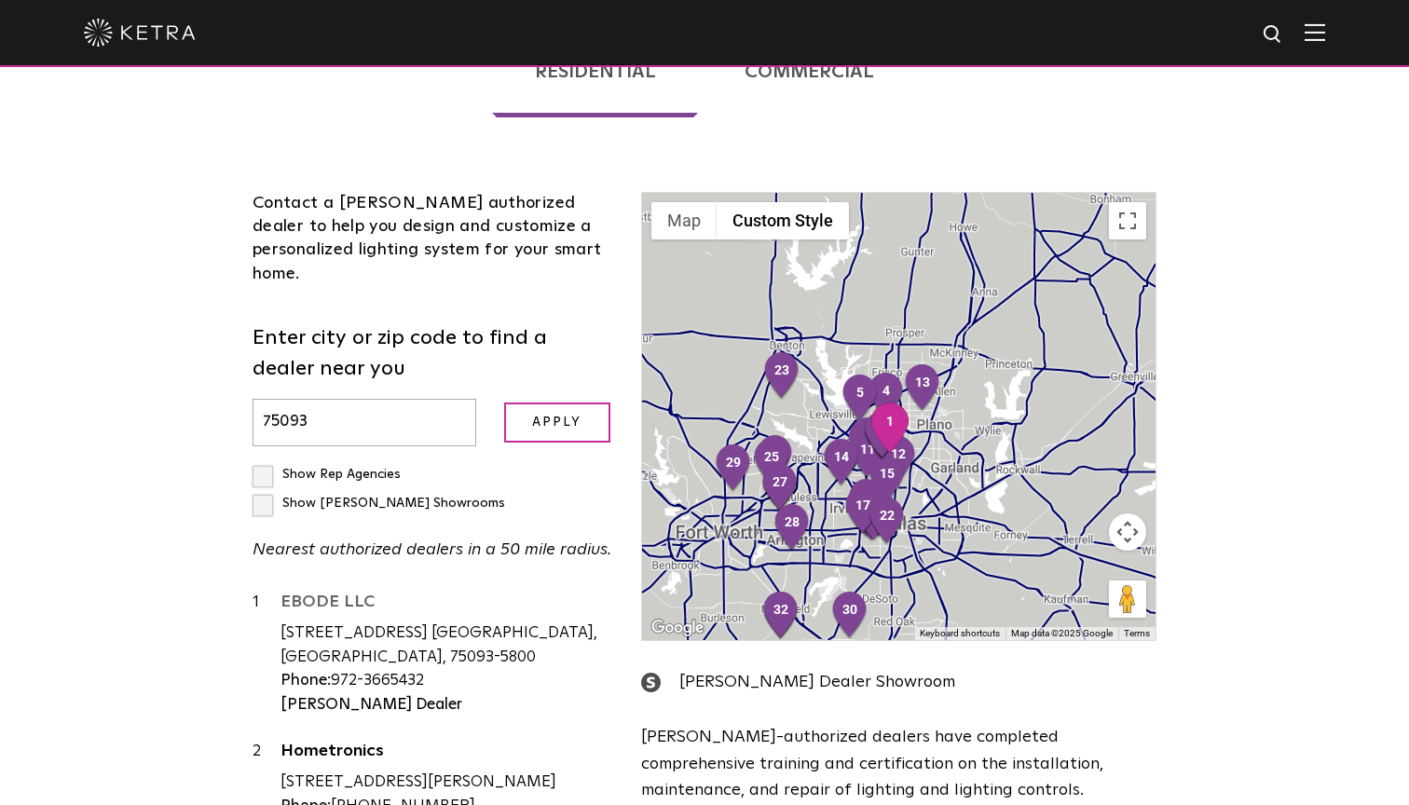
scroll to position [0, 0]
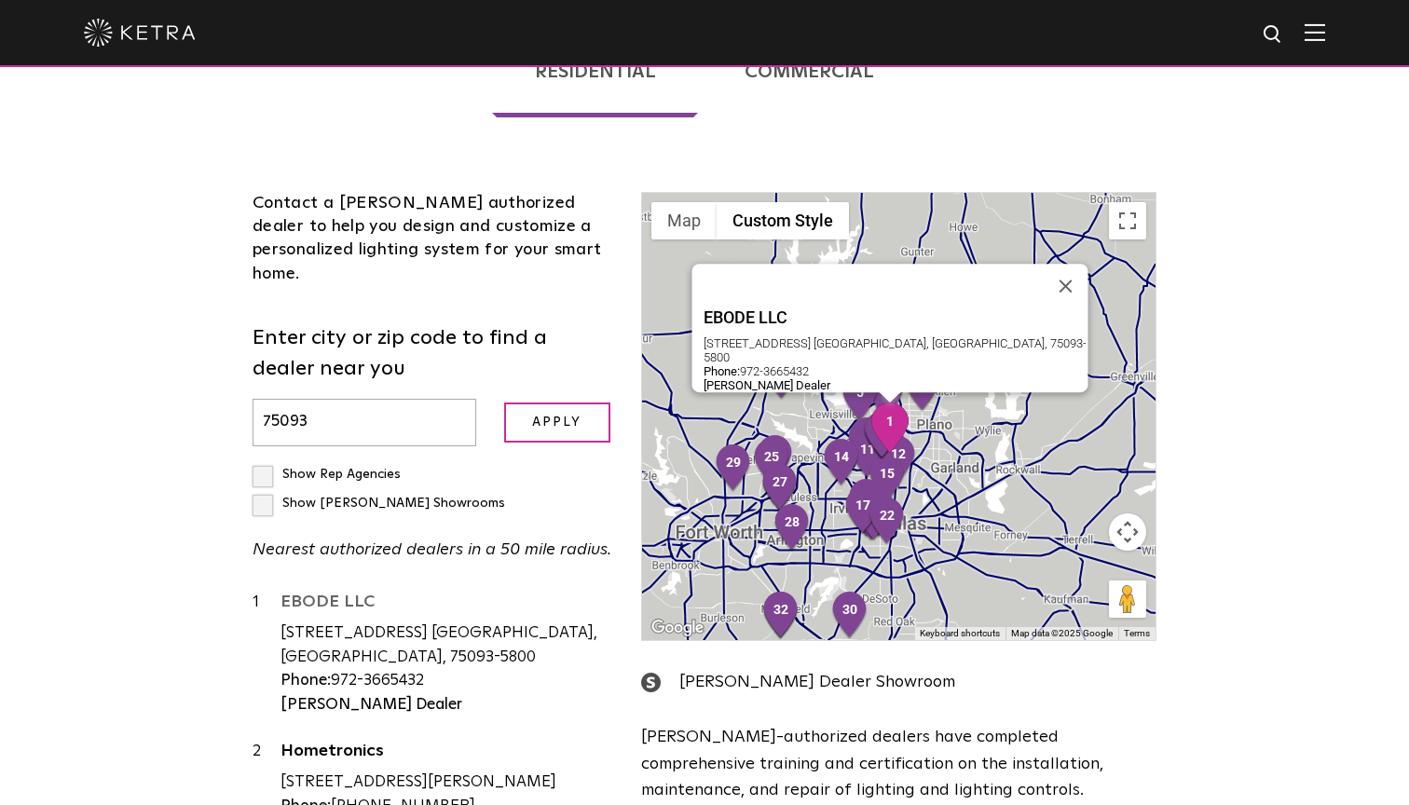
click at [344, 594] on link "EBODE LLC" at bounding box center [446, 605] width 333 height 23
